Goal: Navigation & Orientation: Find specific page/section

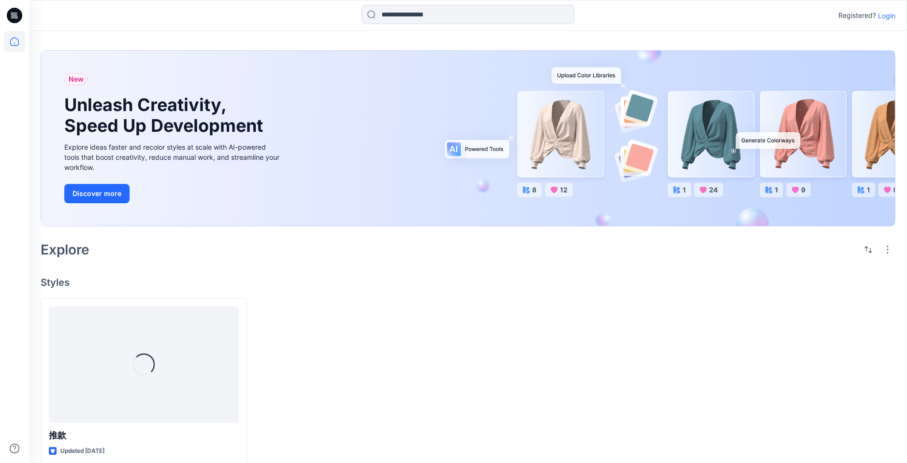
scroll to position [13, 0]
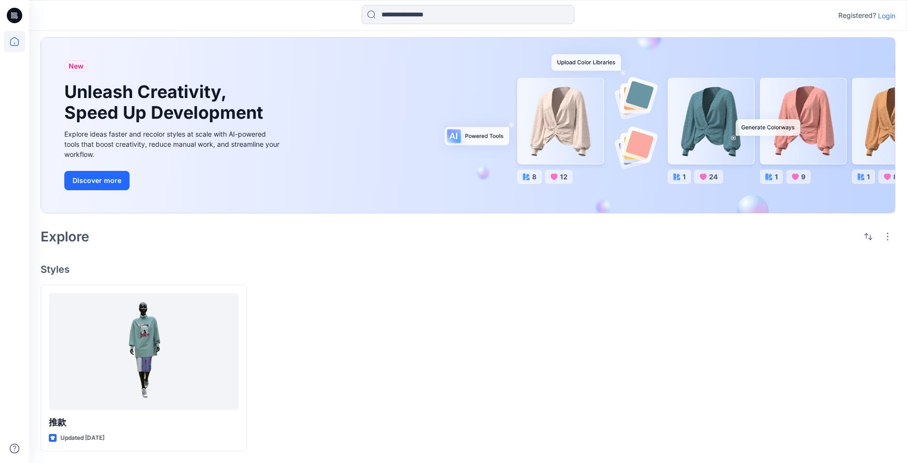
click at [891, 14] on p "Login" at bounding box center [886, 16] width 17 height 10
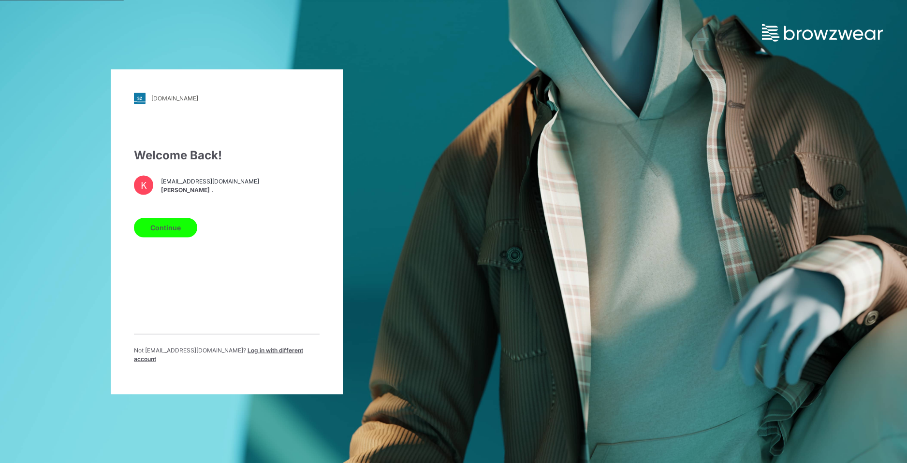
click at [163, 235] on button "Continue" at bounding box center [165, 227] width 63 height 19
click at [169, 233] on button "Continue" at bounding box center [165, 227] width 63 height 19
click at [168, 237] on button "Continue" at bounding box center [165, 227] width 63 height 19
click at [167, 229] on button "Continue" at bounding box center [165, 227] width 63 height 19
click at [191, 186] on span "kerstin@chinabestgroup.net" at bounding box center [210, 181] width 98 height 9
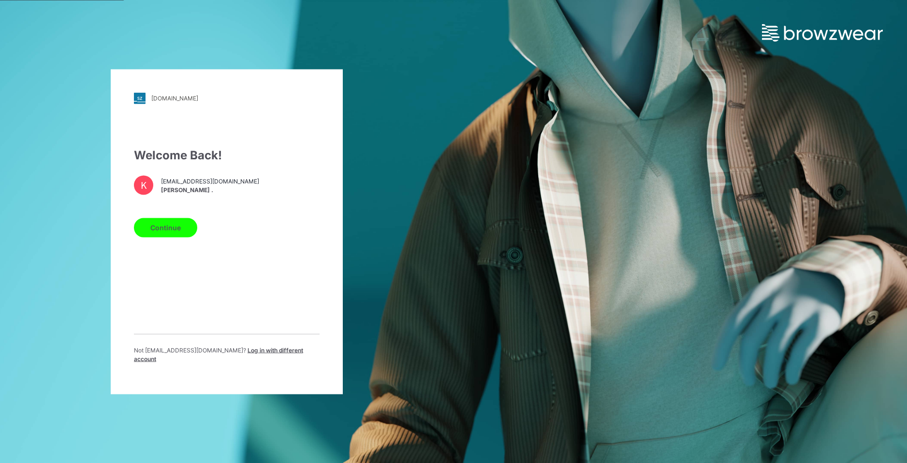
click at [177, 237] on button "Continue" at bounding box center [165, 227] width 63 height 19
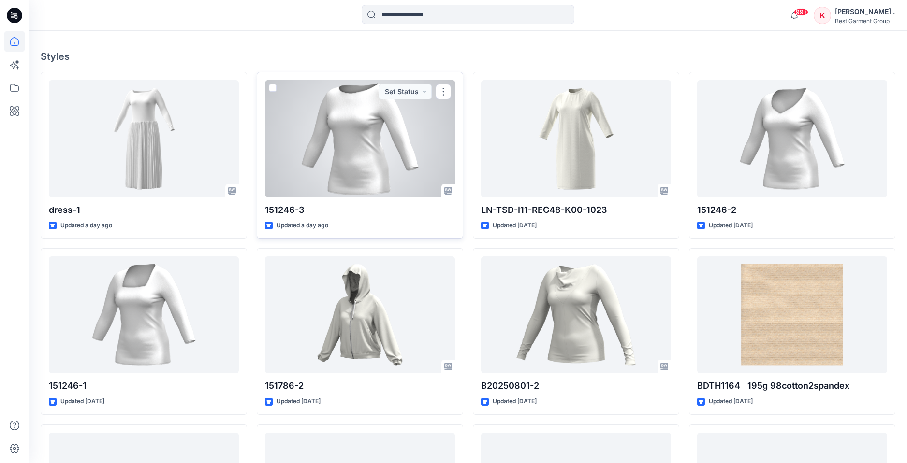
scroll to position [260, 0]
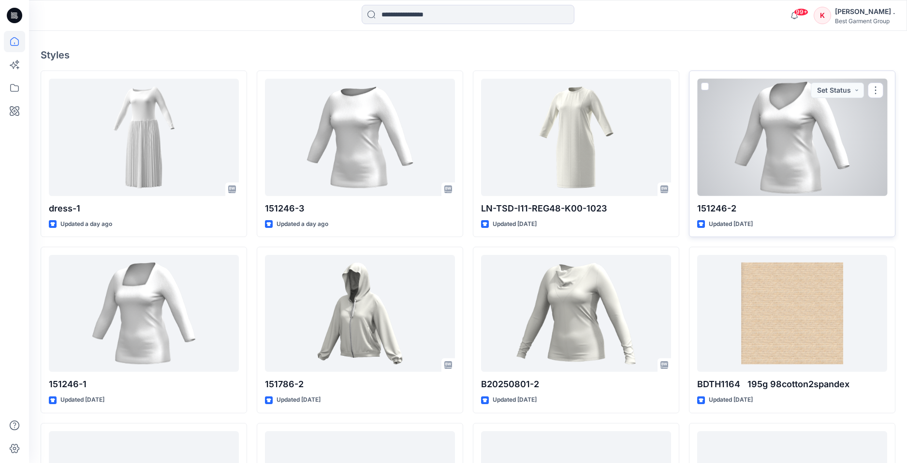
click at [777, 179] on div at bounding box center [792, 137] width 190 height 117
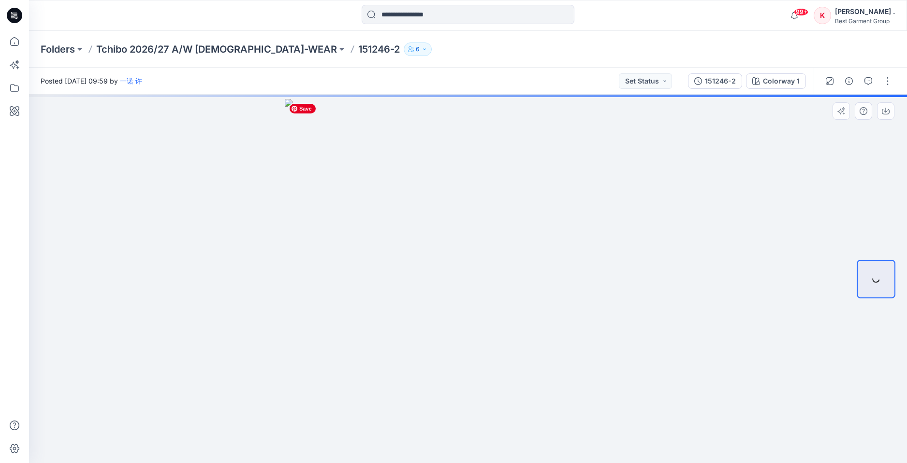
drag, startPoint x: 483, startPoint y: 220, endPoint x: 492, endPoint y: 219, distance: 8.8
click at [472, 220] on img at bounding box center [468, 281] width 366 height 365
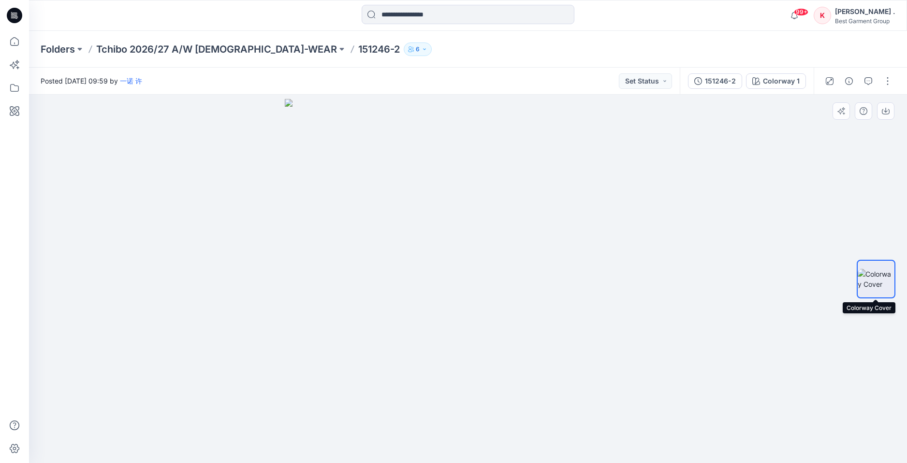
click at [879, 283] on img at bounding box center [875, 279] width 37 height 20
click at [786, 86] on div "Colorway 1" at bounding box center [781, 81] width 37 height 11
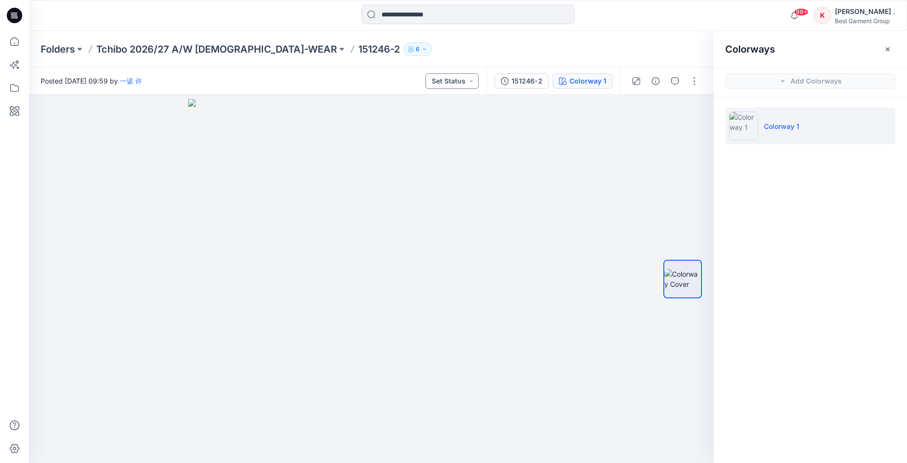
click at [467, 84] on button "Set Status" at bounding box center [451, 80] width 53 height 15
click at [617, 149] on div at bounding box center [371, 279] width 684 height 369
click at [142, 79] on link "一诺 许" at bounding box center [131, 81] width 22 height 8
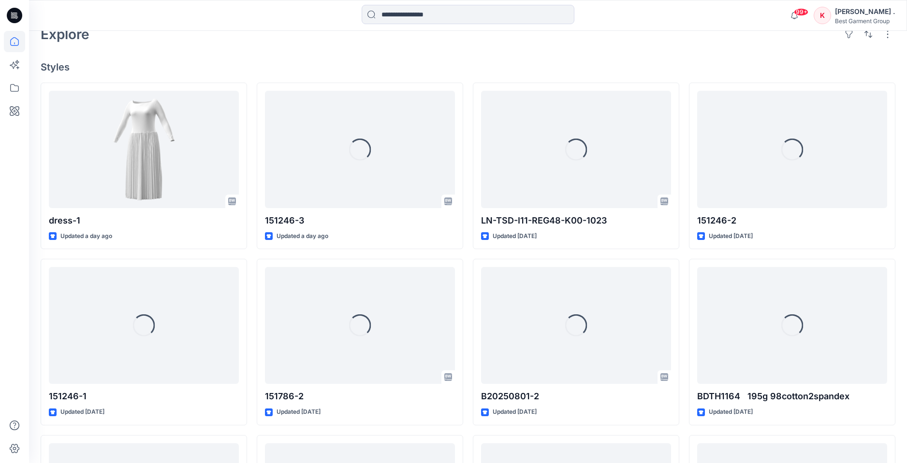
scroll to position [269, 0]
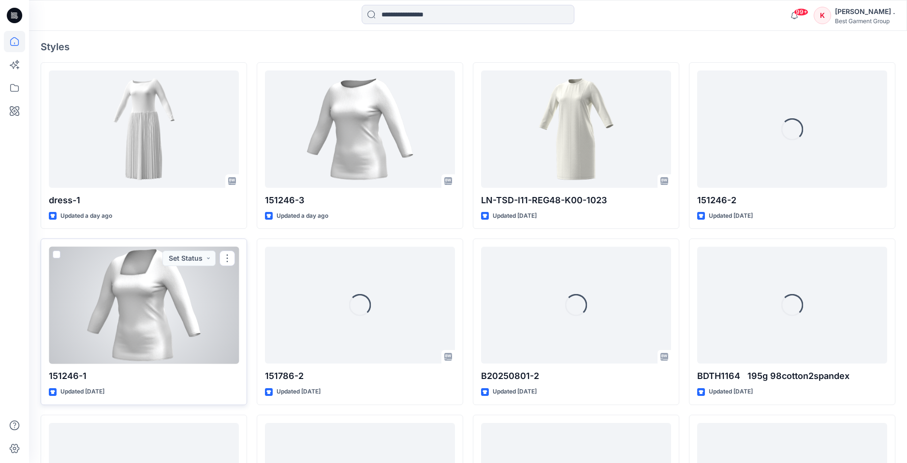
click at [190, 289] on div at bounding box center [144, 305] width 190 height 117
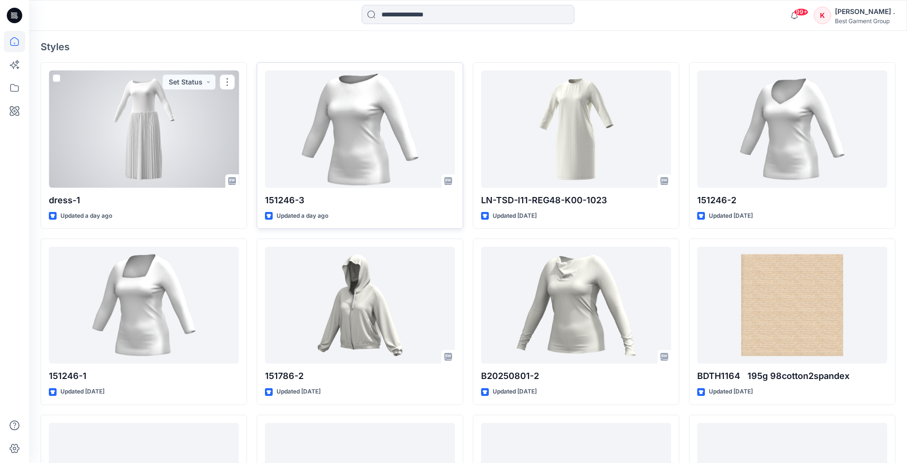
scroll to position [272, 0]
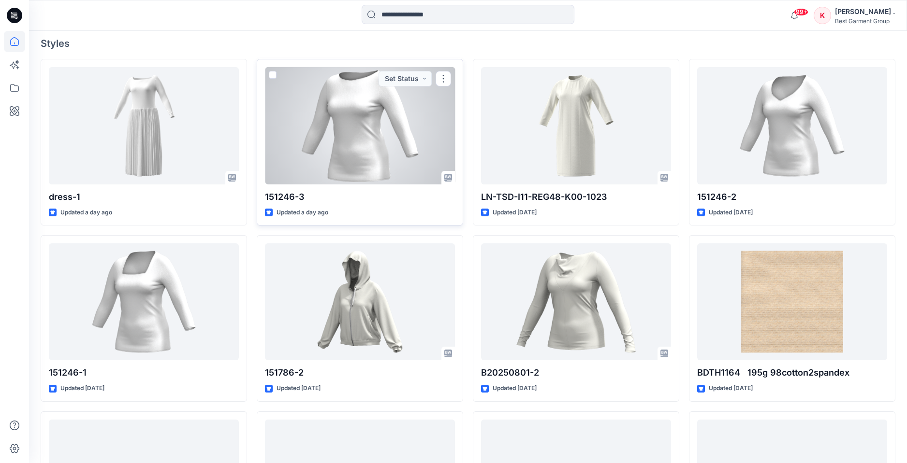
click at [368, 132] on div at bounding box center [360, 125] width 190 height 117
